Goal: Check status: Check status

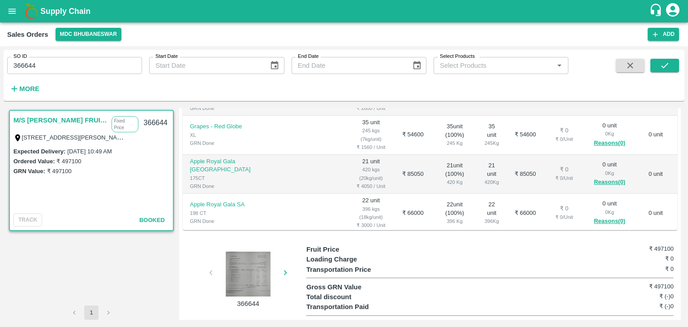
scroll to position [209, 0]
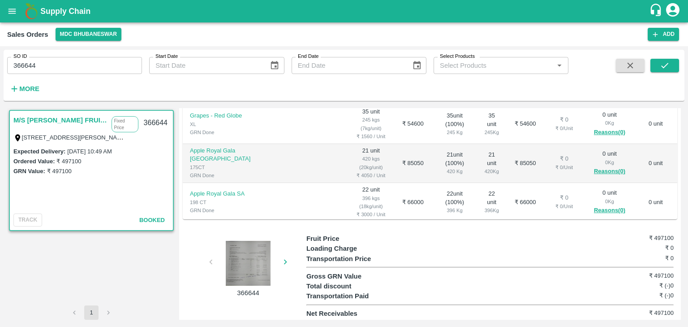
click at [240, 258] on div at bounding box center [248, 263] width 67 height 45
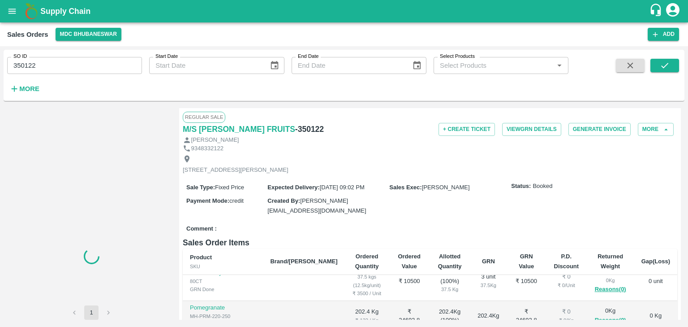
scroll to position [209, 0]
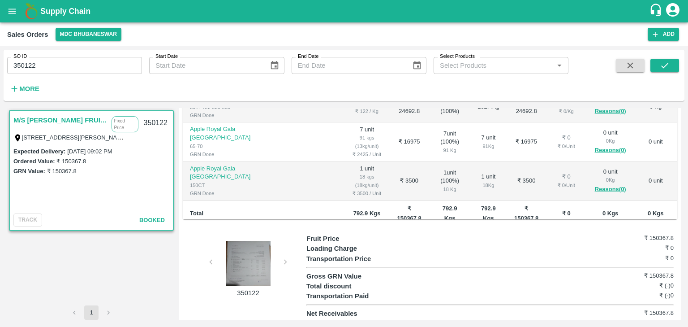
click at [240, 276] on div at bounding box center [248, 263] width 67 height 45
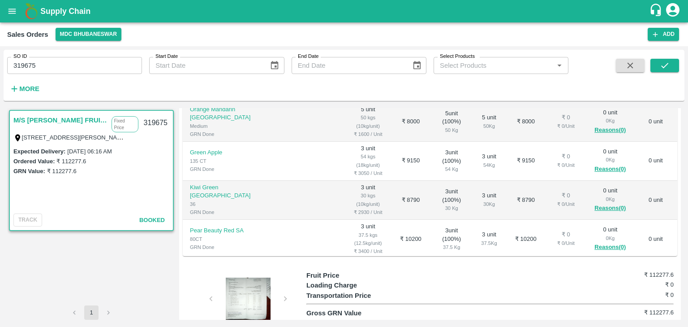
scroll to position [209, 0]
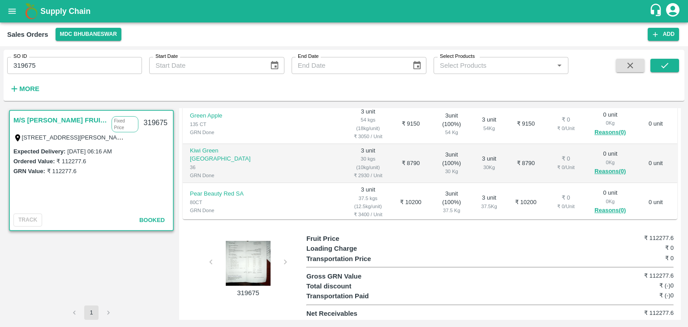
click at [249, 262] on div at bounding box center [248, 263] width 67 height 45
